Goal: Feedback & Contribution: Leave review/rating

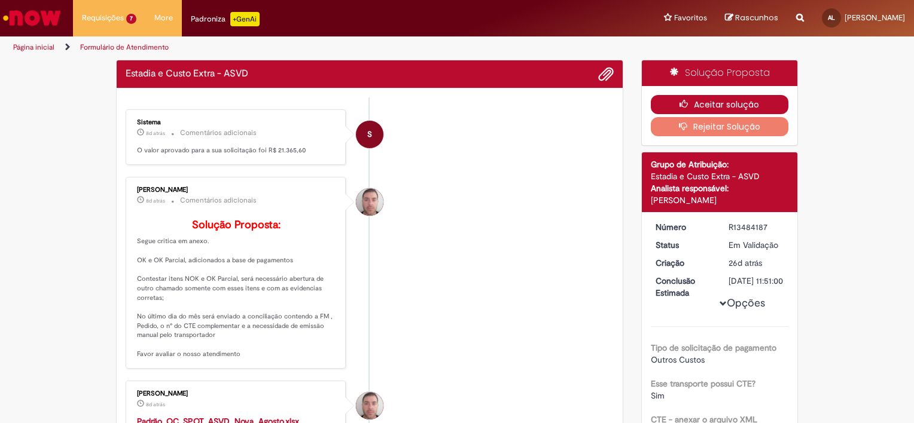
click at [729, 102] on button "Aceitar solução" at bounding box center [719, 104] width 138 height 19
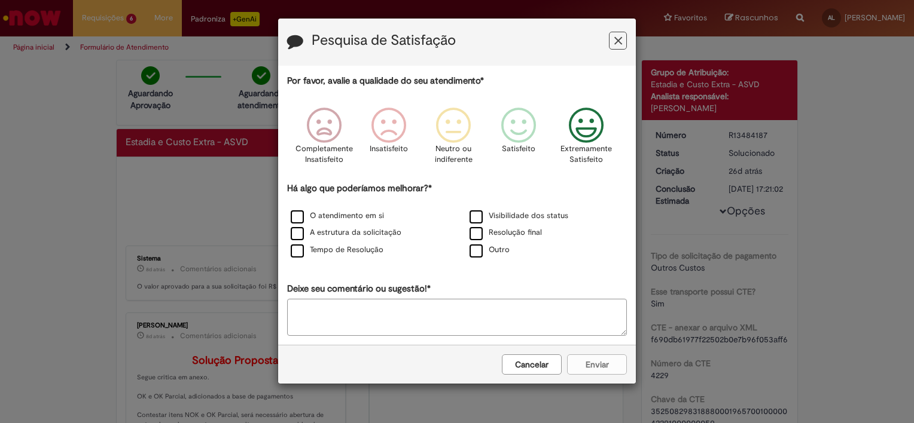
click at [581, 124] on icon "Feedback" at bounding box center [586, 126] width 45 height 36
click at [533, 129] on icon "Feedback" at bounding box center [521, 126] width 45 height 36
click at [315, 216] on label "O atendimento em si" at bounding box center [337, 215] width 93 height 11
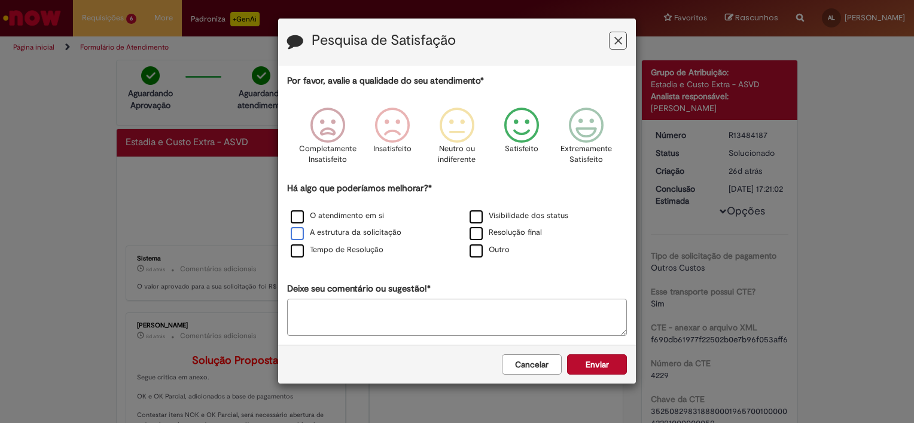
click at [314, 227] on label "A estrutura da solicitação" at bounding box center [346, 232] width 111 height 11
click at [506, 232] on label "Resolução final" at bounding box center [505, 232] width 72 height 11
click at [502, 218] on label "Visibilidade dos status" at bounding box center [518, 215] width 99 height 11
click at [335, 251] on label "Tempo de Resolução" at bounding box center [337, 250] width 93 height 11
click at [613, 362] on button "Enviar" at bounding box center [597, 365] width 60 height 20
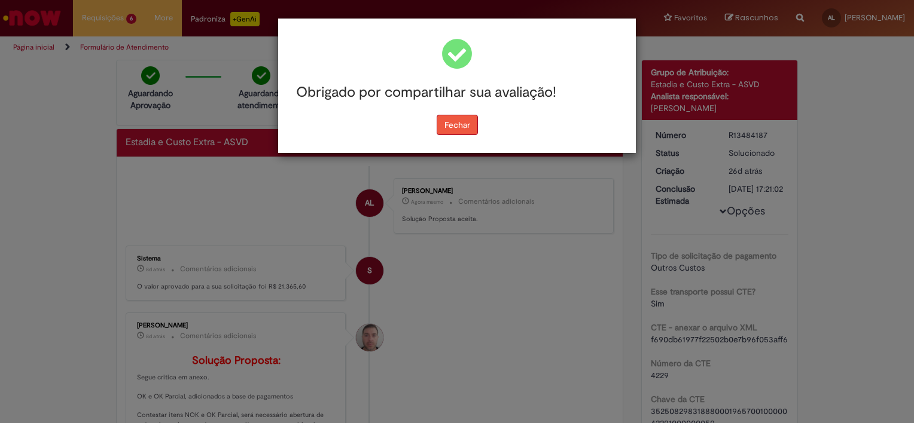
click at [464, 124] on button "Fechar" at bounding box center [456, 125] width 41 height 20
